Goal: Share content: Share content

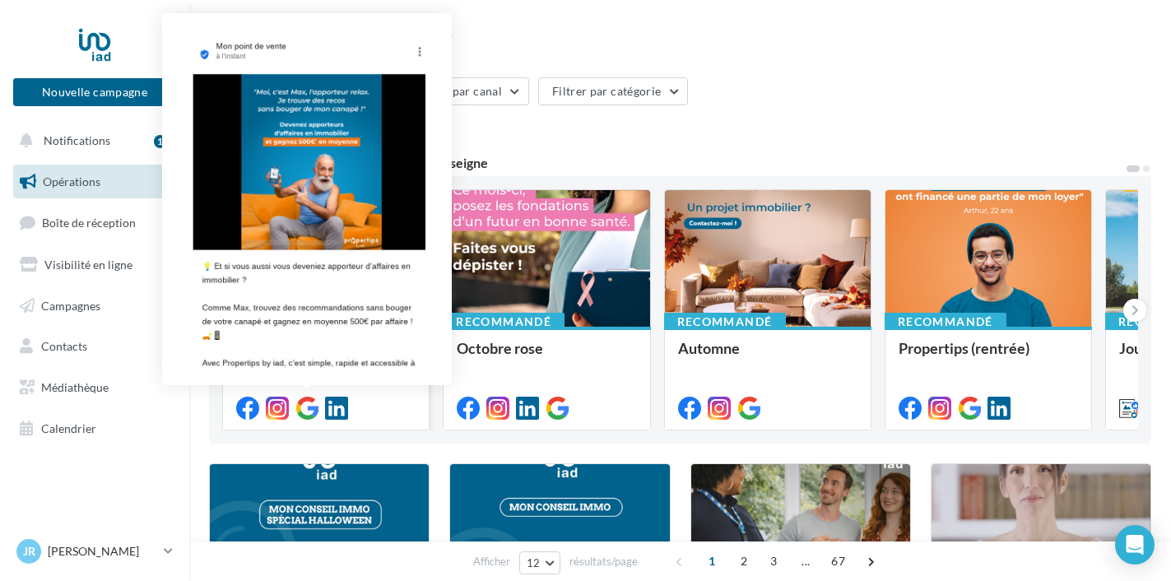
click at [305, 402] on icon at bounding box center [307, 408] width 23 height 23
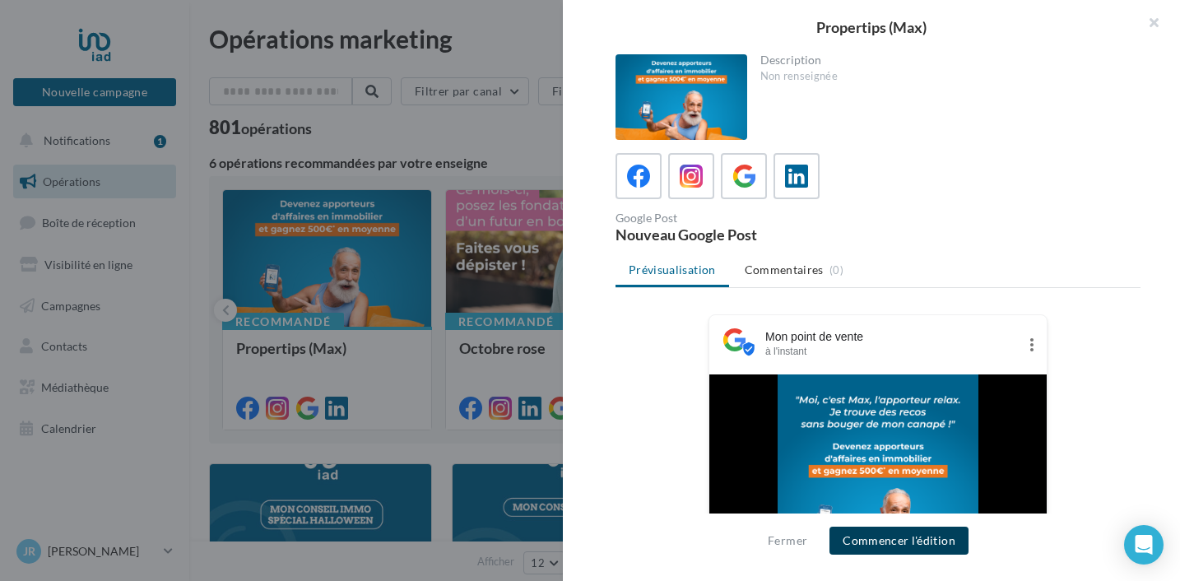
click at [896, 538] on button "Commencer l'édition" at bounding box center [899, 541] width 139 height 28
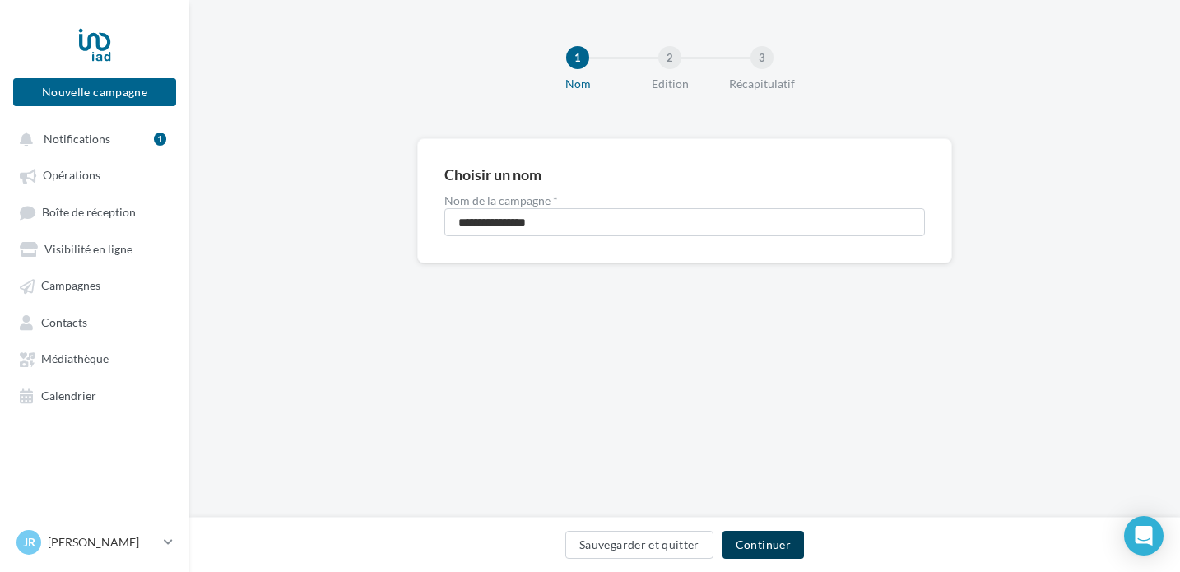
click at [774, 539] on button "Continuer" at bounding box center [763, 545] width 81 height 28
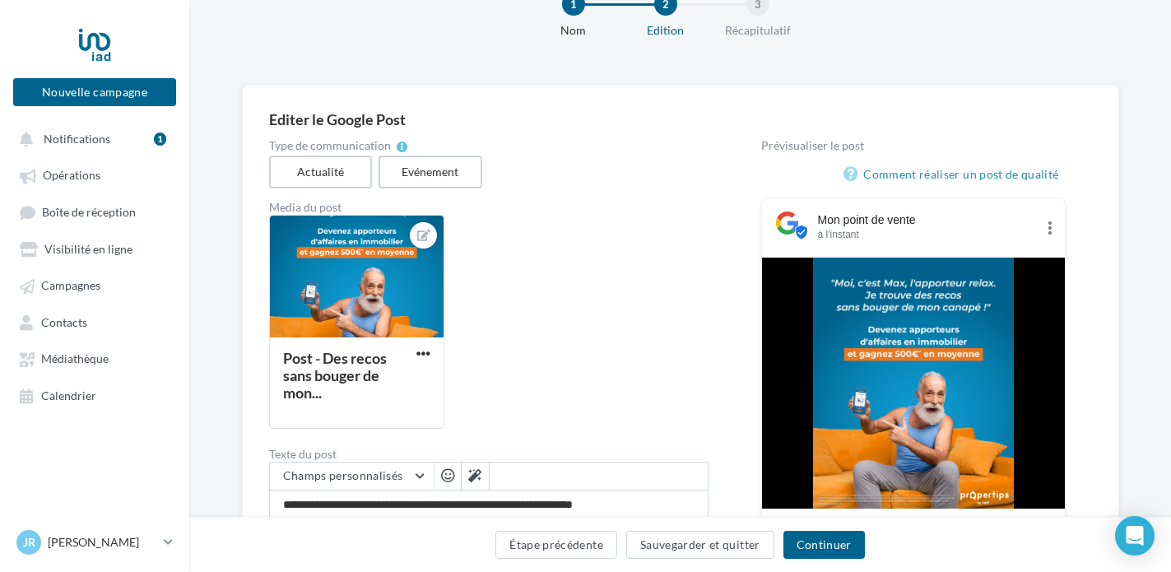
scroll to position [378, 0]
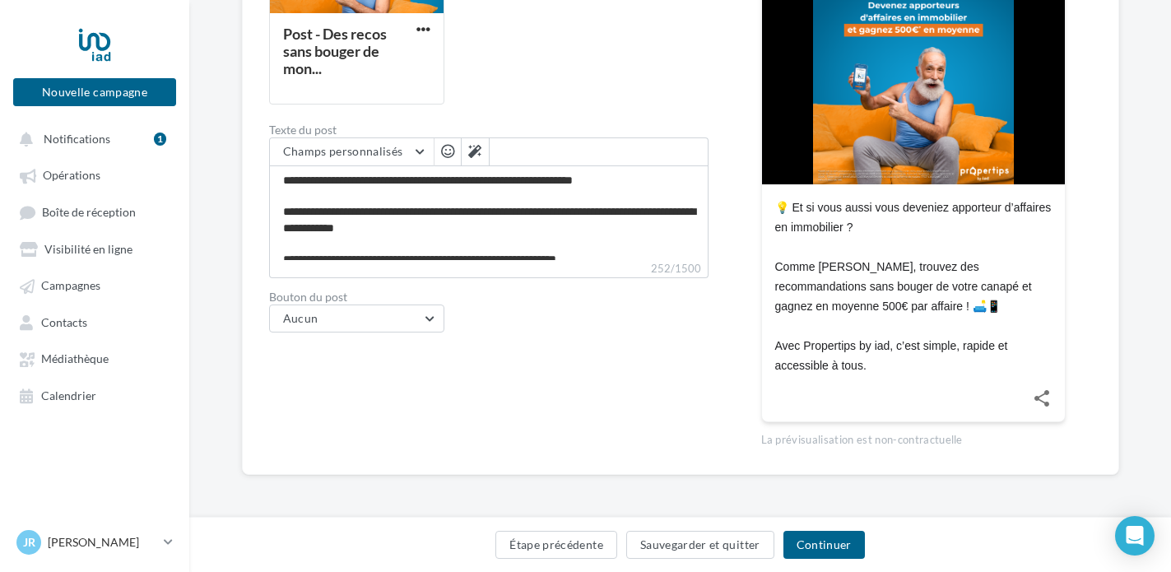
click at [905, 300] on div "💡 Et si vous aussi vous deveniez apporteur d’affaires en immobilier ? Comme Max…" at bounding box center [913, 287] width 277 height 178
drag, startPoint x: 899, startPoint y: 368, endPoint x: 776, endPoint y: 196, distance: 211.3
click at [776, 196] on div "💡 Et si vous aussi vous deveniez apporteur d’affaires en immobilier ? Comme Max…" at bounding box center [913, 279] width 303 height 191
click at [884, 360] on div "💡 Et si vous aussi vous deveniez apporteur d’affaires en immobilier ? Comme Max…" at bounding box center [913, 287] width 277 height 178
click at [884, 366] on div "💡 Et si vous aussi vous deveniez apporteur d’affaires en immobilier ? Comme Max…" at bounding box center [913, 287] width 277 height 178
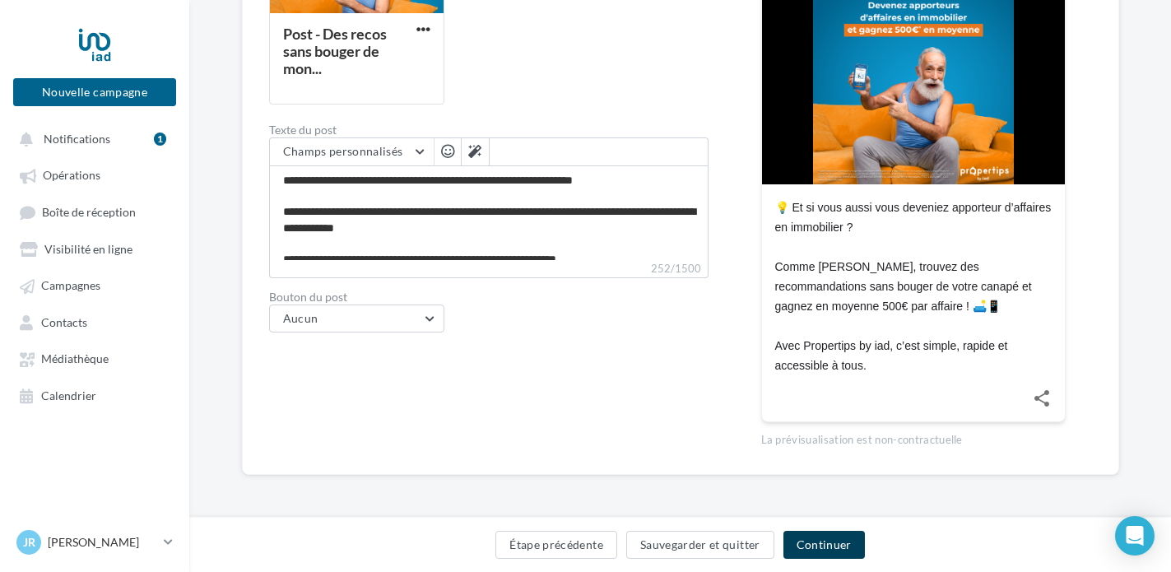
click at [824, 549] on button "Continuer" at bounding box center [824, 545] width 81 height 28
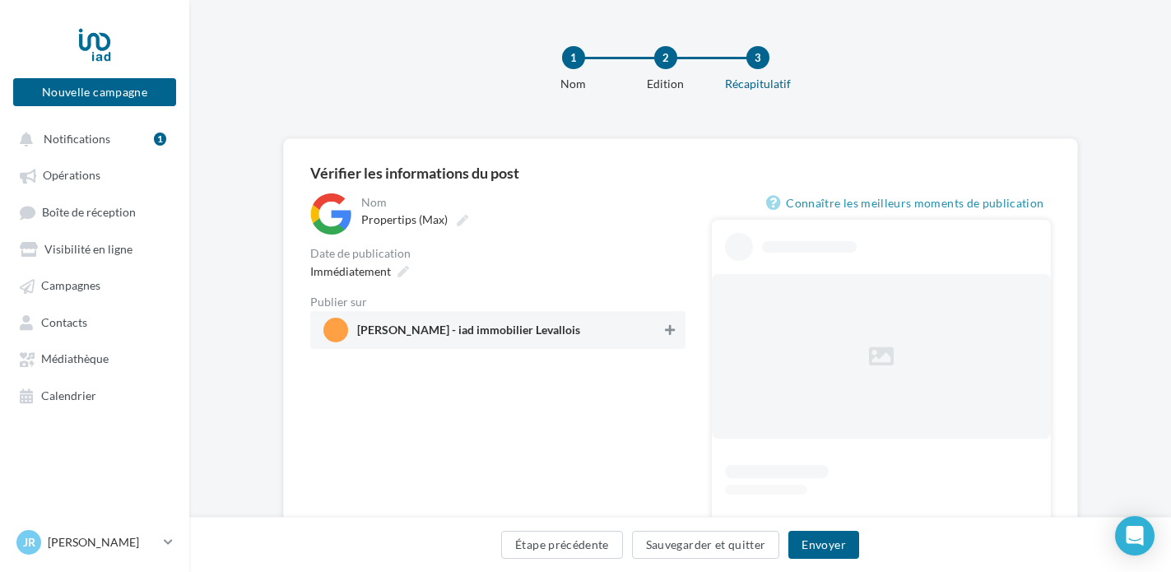
click at [668, 324] on icon at bounding box center [670, 330] width 10 height 12
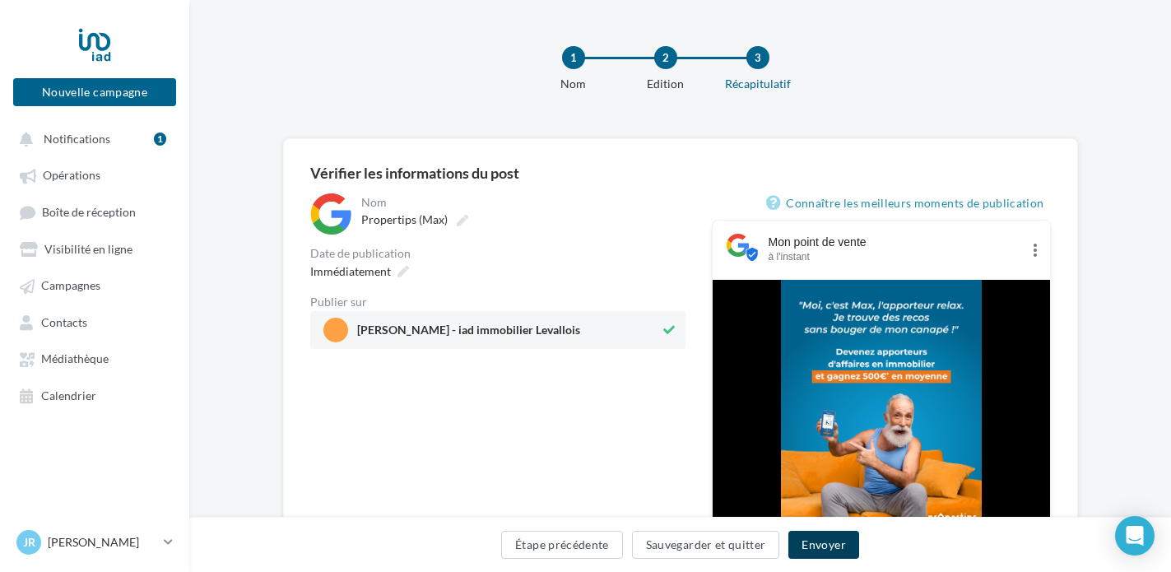
click at [813, 542] on button "Envoyer" at bounding box center [824, 545] width 70 height 28
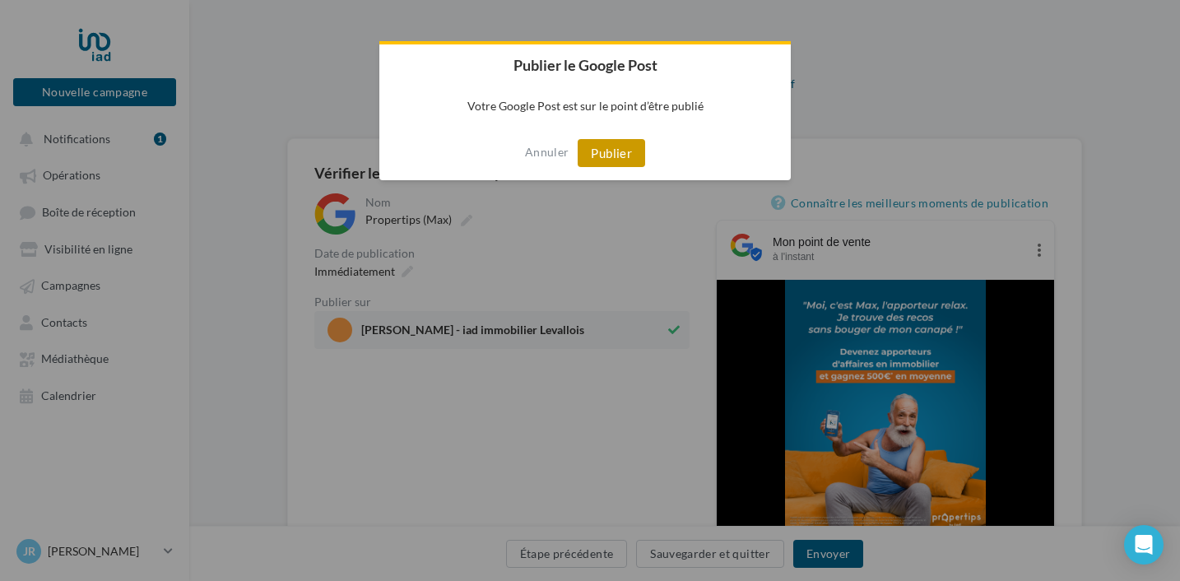
click at [621, 155] on button "Publier" at bounding box center [612, 153] width 68 height 28
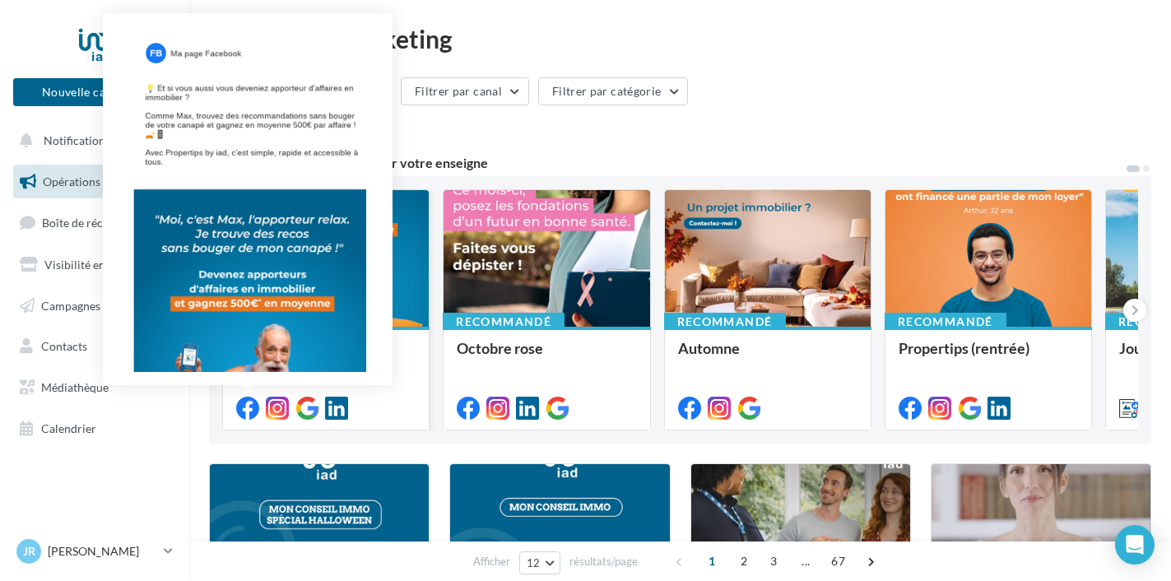
click at [250, 407] on icon at bounding box center [247, 408] width 23 height 23
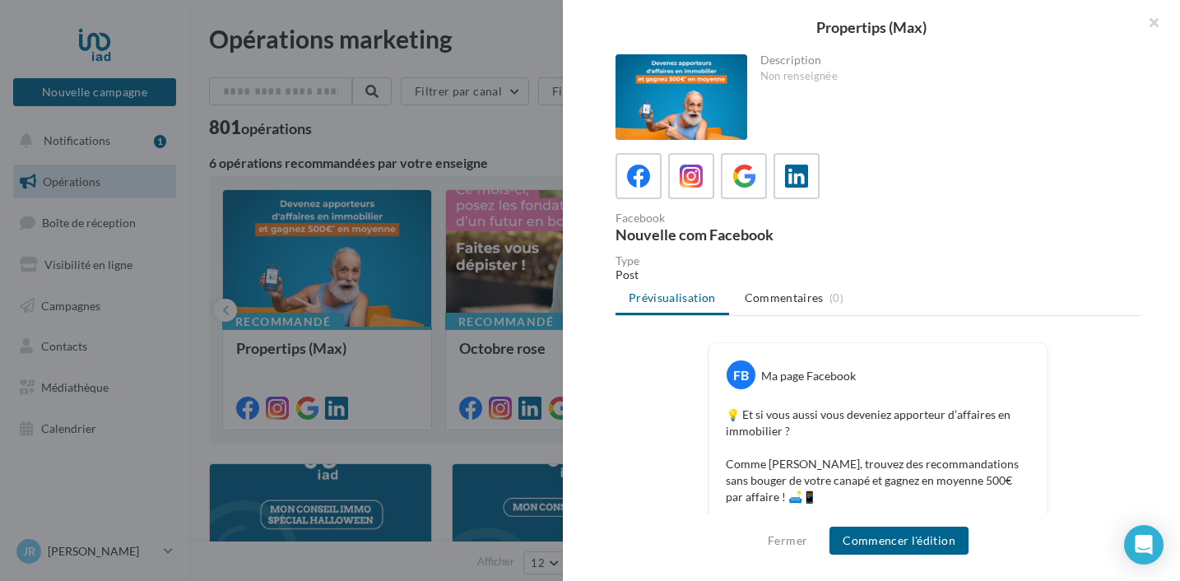
click at [986, 437] on p "💡 Et si vous aussi vous deveniez apporteur d’affaires en immobilier ? Comme [PE…" at bounding box center [878, 481] width 305 height 148
drag, startPoint x: 956, startPoint y: 417, endPoint x: 957, endPoint y: 426, distance: 8.4
click at [957, 425] on p "💡 Et si vous aussi vous deveniez apporteur d’affaires en immobilier ? Comme [PE…" at bounding box center [878, 481] width 305 height 148
click at [911, 522] on div "Fermer Commencer l'édition" at bounding box center [871, 548] width 617 height 68
click at [914, 531] on button "Commencer l'édition" at bounding box center [899, 541] width 139 height 28
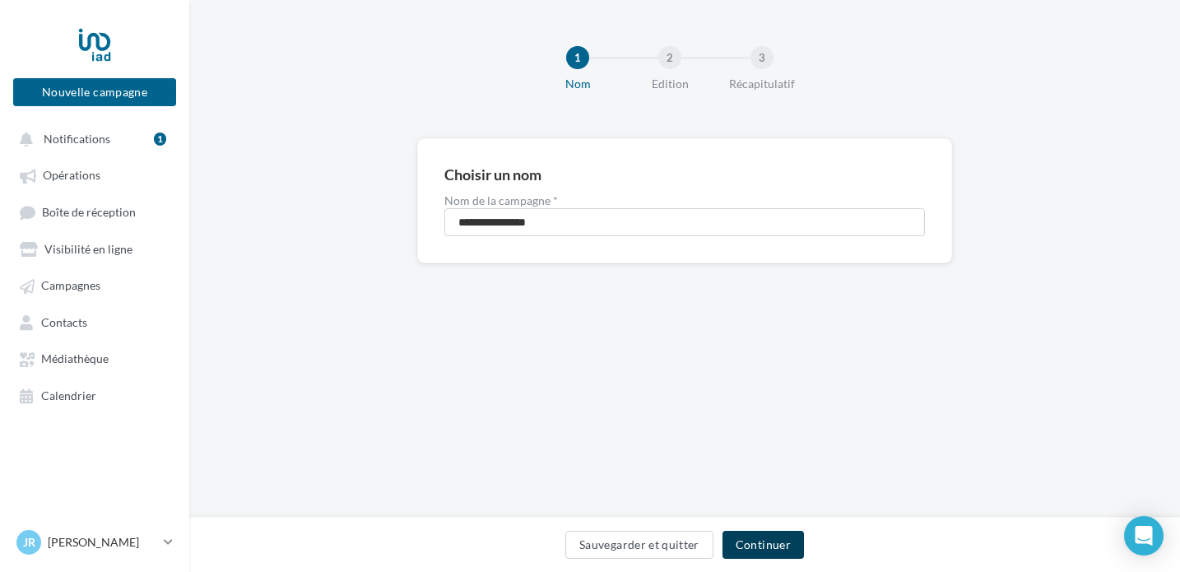
click at [771, 542] on button "Continuer" at bounding box center [763, 545] width 81 height 28
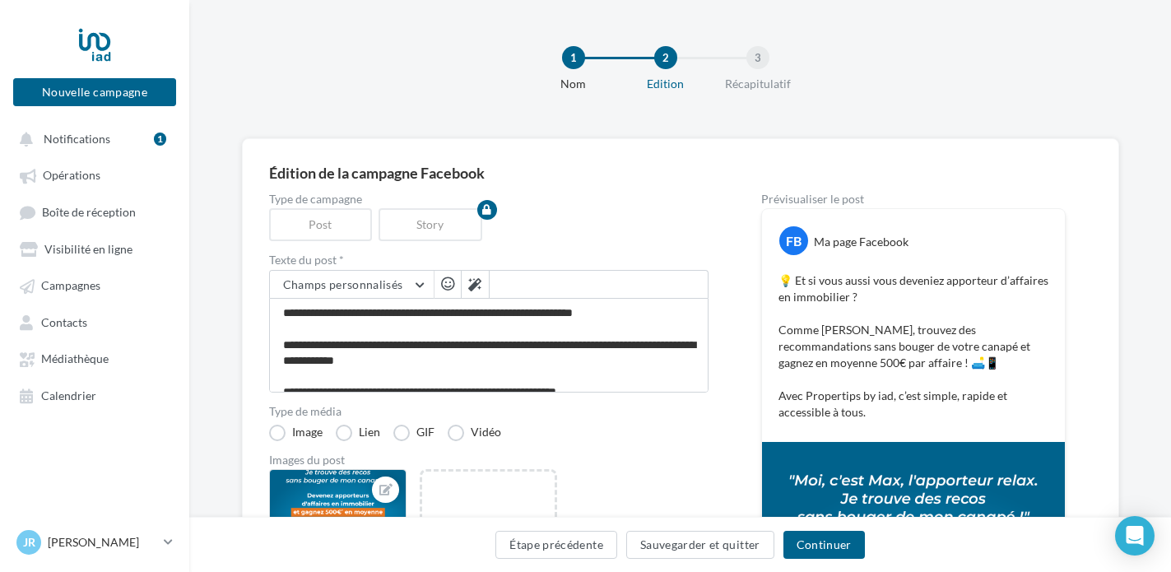
click at [914, 419] on p "💡 Et si vous aussi vous deveniez apporteur d’affaires en immobilier ? Comme [PE…" at bounding box center [914, 346] width 270 height 148
click at [830, 541] on button "Continuer" at bounding box center [824, 545] width 81 height 28
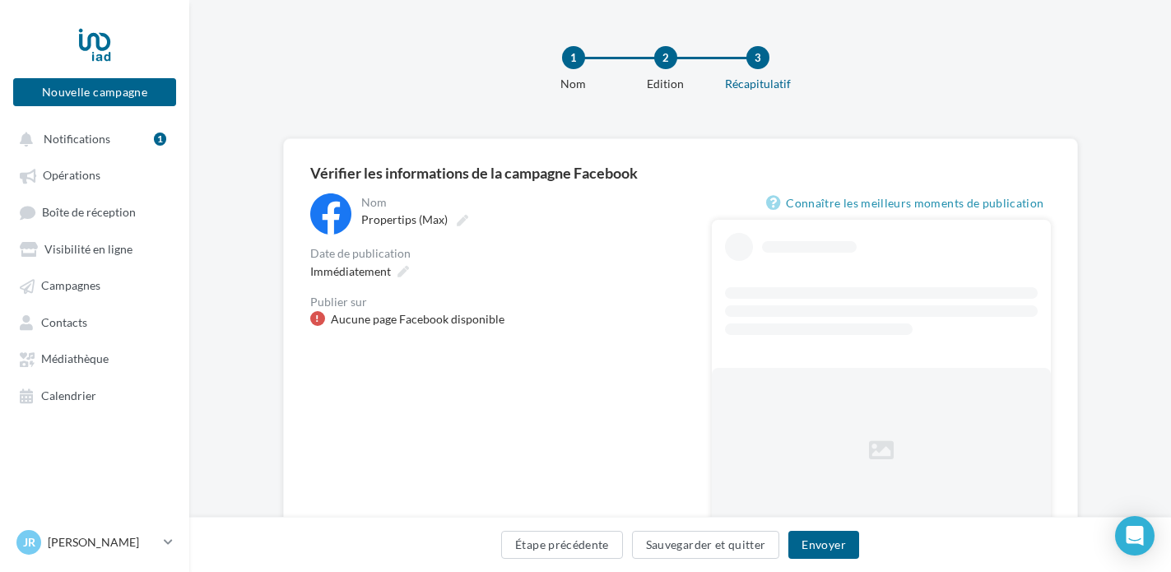
click at [321, 313] on div at bounding box center [317, 318] width 15 height 15
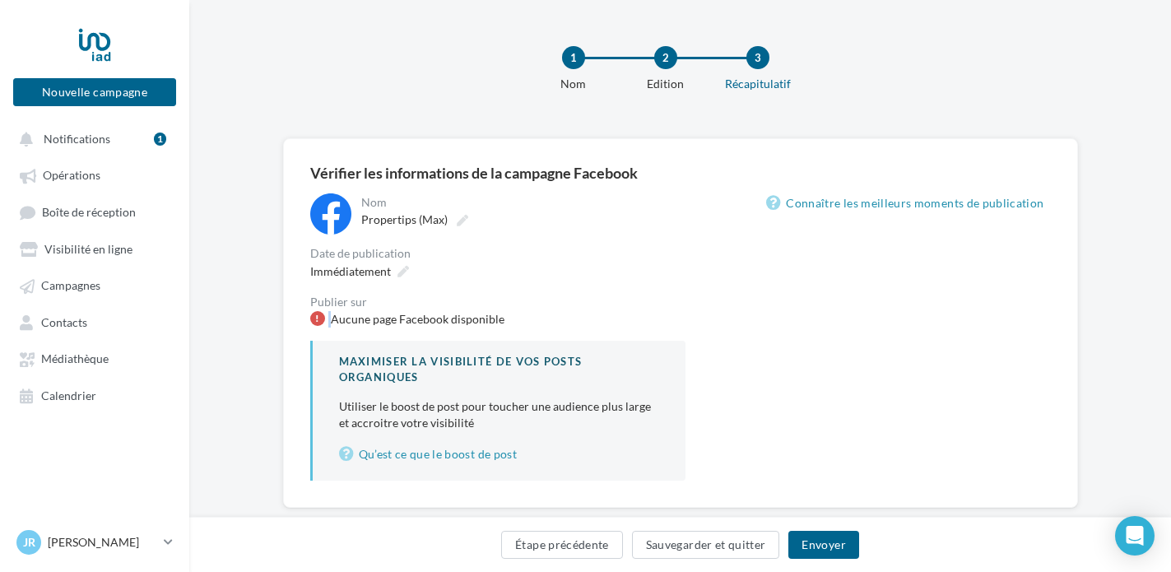
click at [320, 314] on div at bounding box center [317, 318] width 15 height 15
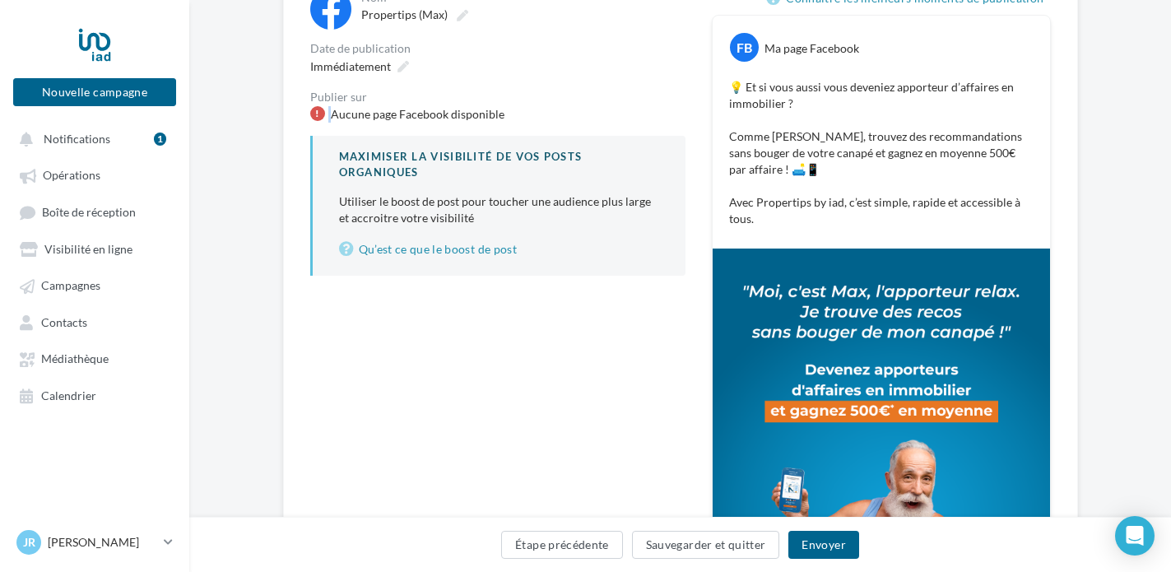
scroll to position [225, 0]
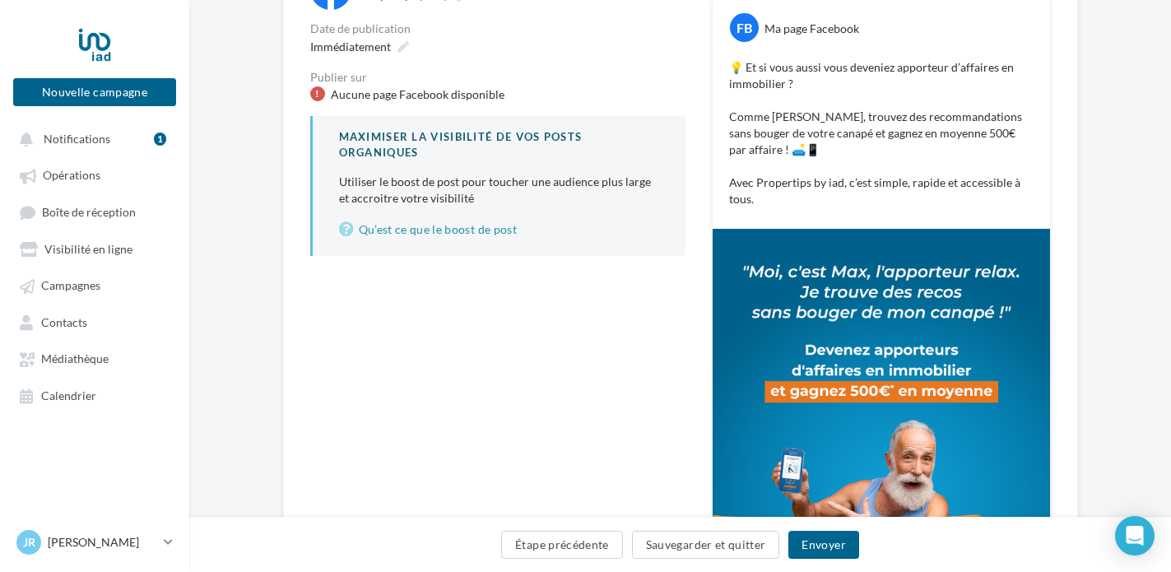
click at [570, 374] on div "**********" at bounding box center [497, 321] width 375 height 704
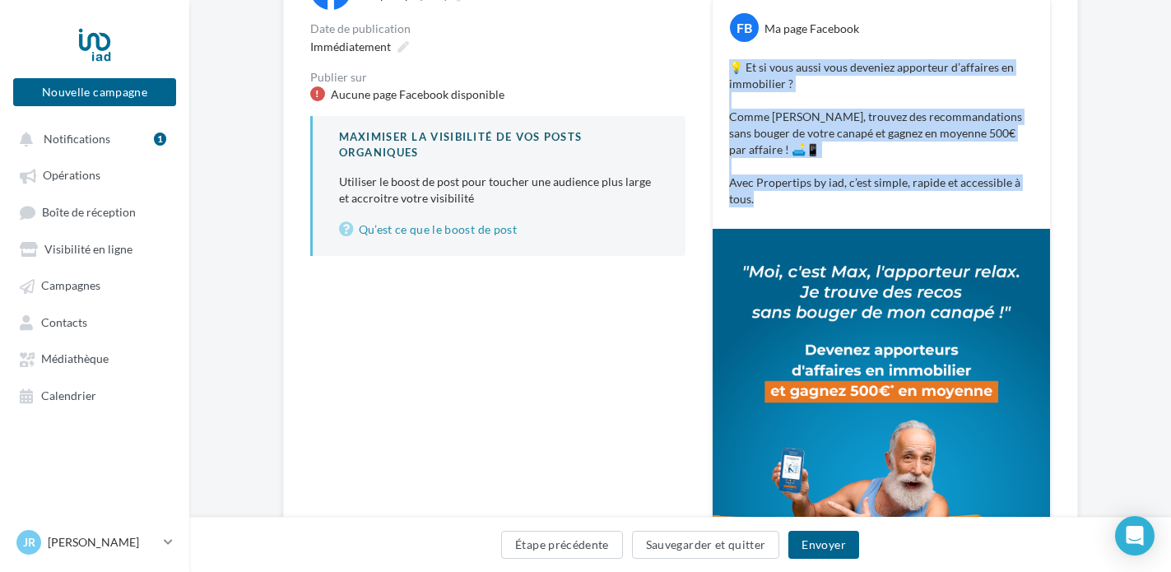
drag, startPoint x: 776, startPoint y: 184, endPoint x: 730, endPoint y: 58, distance: 134.1
click at [730, 59] on p "💡 Et si vous aussi vous deveniez apporteur d’affaires en immobilier ? Comme [PE…" at bounding box center [881, 133] width 305 height 148
copy p "💡 Et si vous aussi vous deveniez apporteur d’affaires en immobilier ? Comme [PE…"
